Goal: Information Seeking & Learning: Learn about a topic

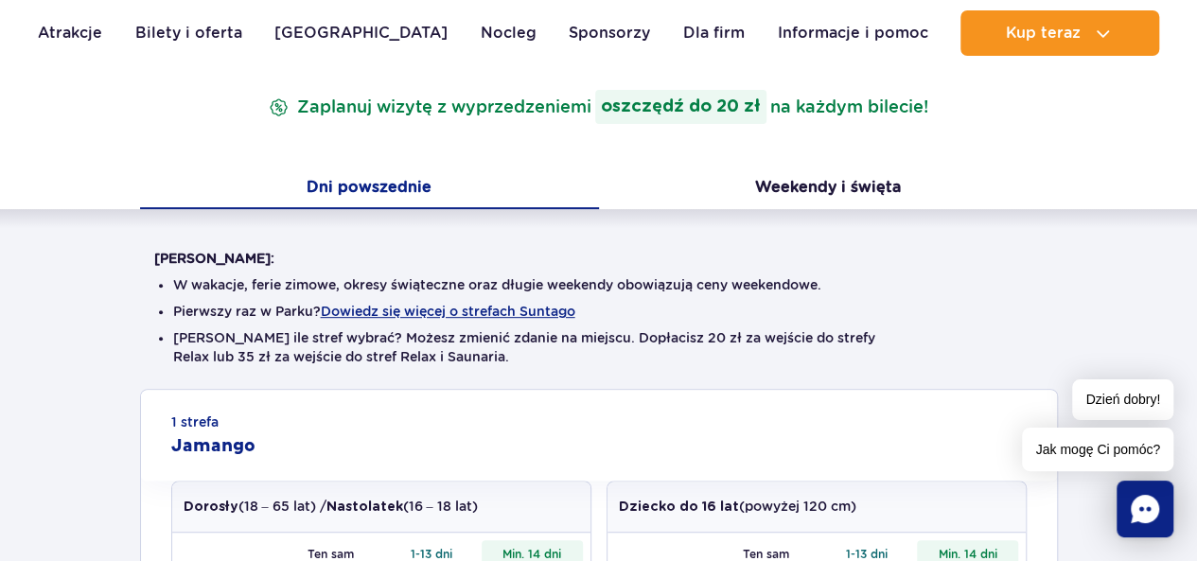
scroll to position [284, 0]
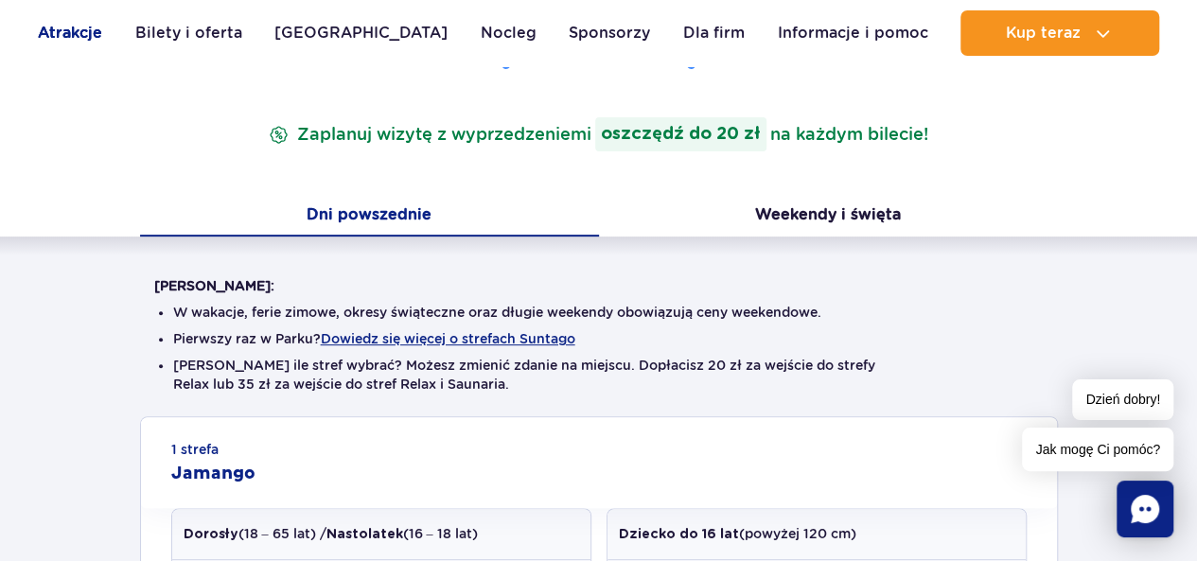
click at [85, 30] on link "Atrakcje" at bounding box center [70, 32] width 64 height 45
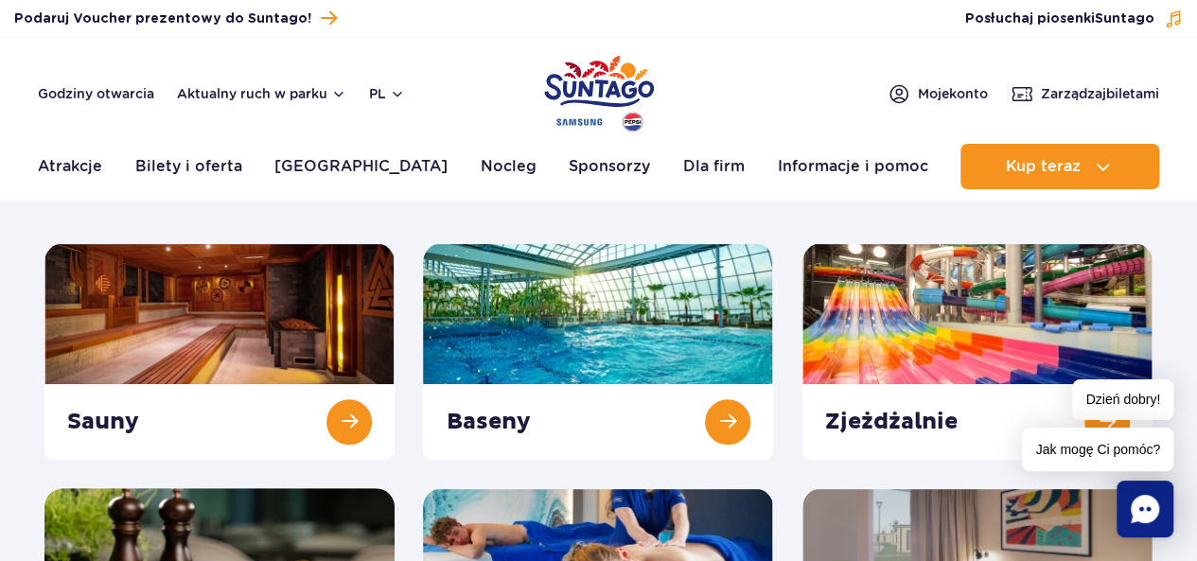
scroll to position [189, 0]
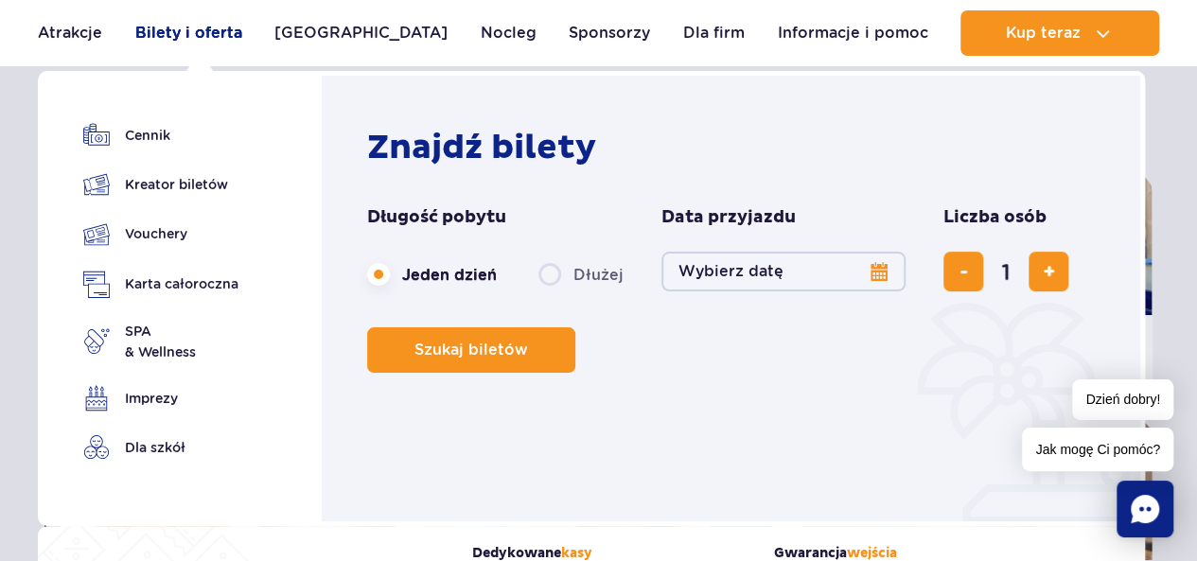
click at [204, 41] on link "Bilety i oferta" at bounding box center [188, 32] width 107 height 45
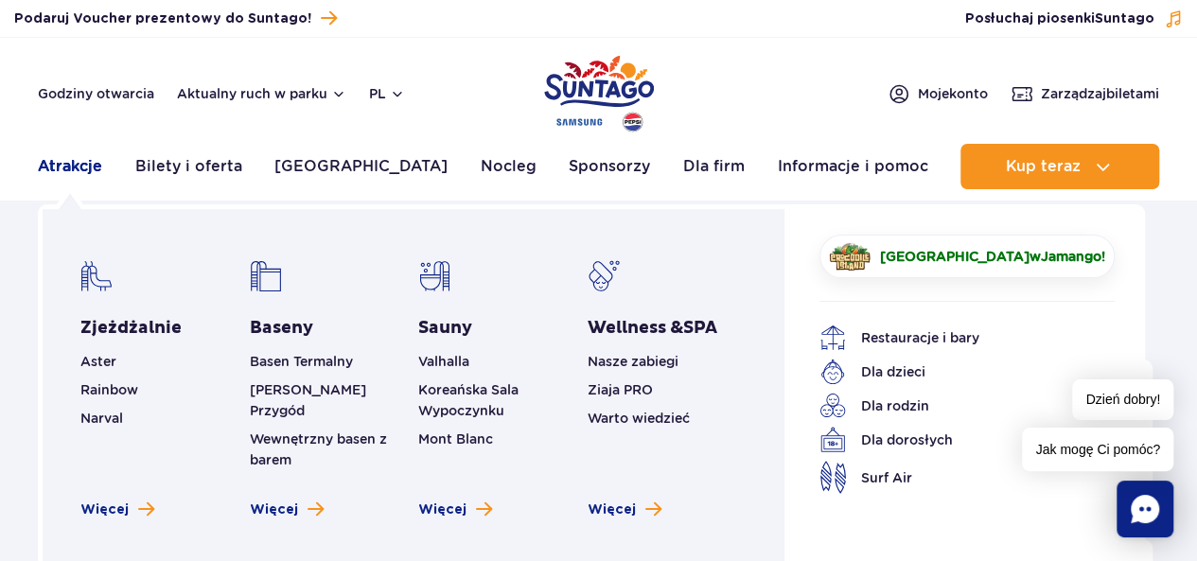
click at [78, 172] on link "Atrakcje" at bounding box center [70, 166] width 64 height 45
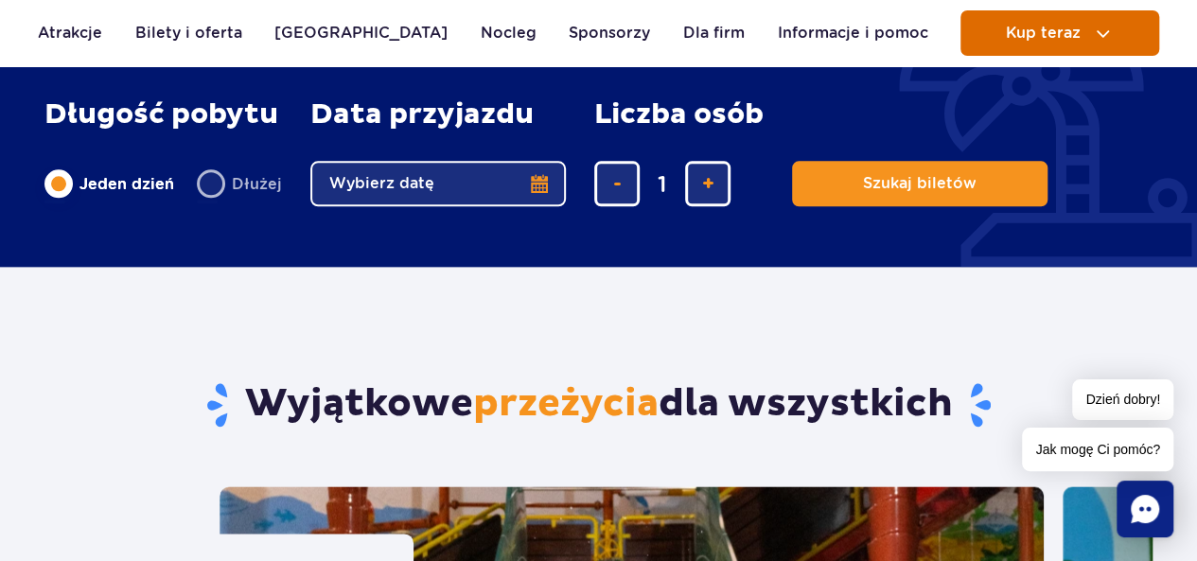
scroll to position [1041, 0]
